Goal: Book appointment/travel/reservation

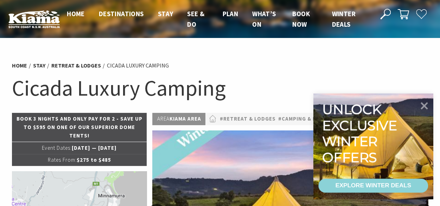
select select "3"
select select "2"
click at [426, 107] on icon at bounding box center [424, 105] width 8 height 8
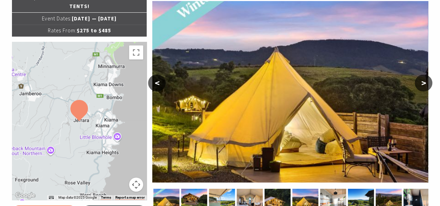
scroll to position [130, 0]
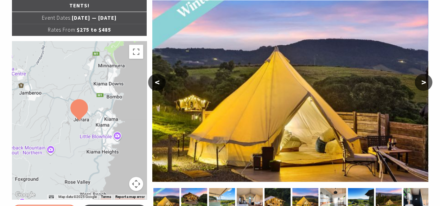
click at [418, 82] on button ">" at bounding box center [424, 82] width 18 height 17
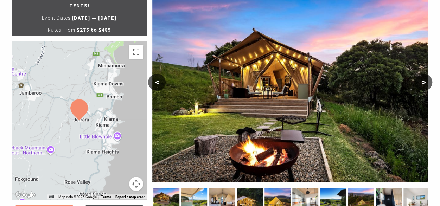
click at [418, 82] on button ">" at bounding box center [424, 82] width 18 height 17
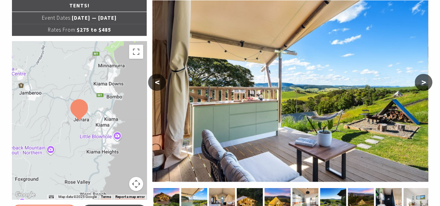
click at [418, 82] on button ">" at bounding box center [424, 82] width 18 height 17
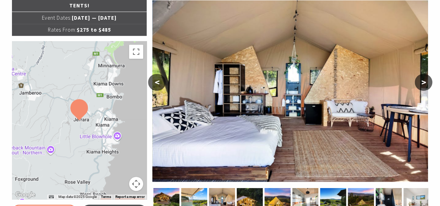
click at [418, 82] on button ">" at bounding box center [424, 82] width 18 height 17
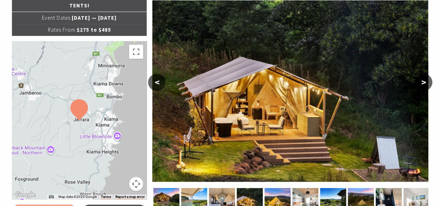
click at [148, 80] on button "<" at bounding box center [157, 82] width 18 height 17
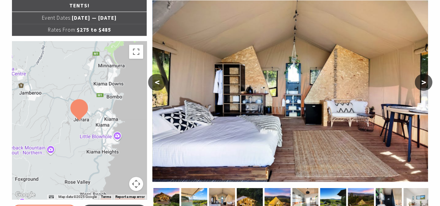
click at [419, 78] on button ">" at bounding box center [424, 82] width 18 height 17
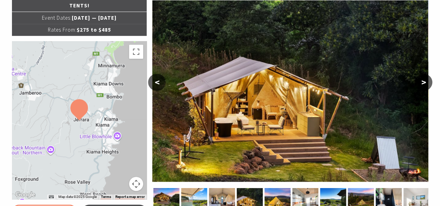
click at [419, 78] on button ">" at bounding box center [424, 82] width 18 height 17
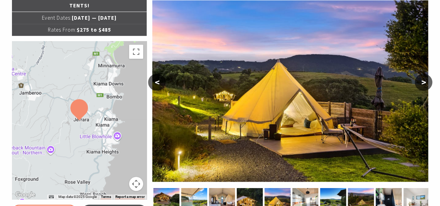
click at [419, 78] on button ">" at bounding box center [424, 82] width 18 height 17
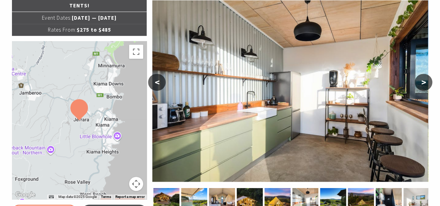
click at [419, 78] on button ">" at bounding box center [424, 82] width 18 height 17
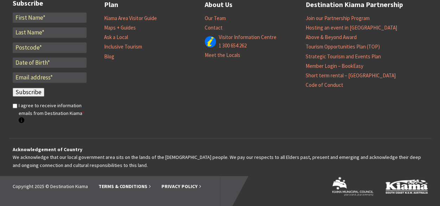
scroll to position [917, 0]
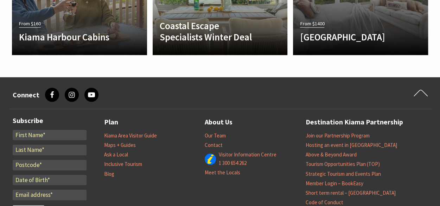
select select "3"
